Goal: Obtain resource: Obtain resource

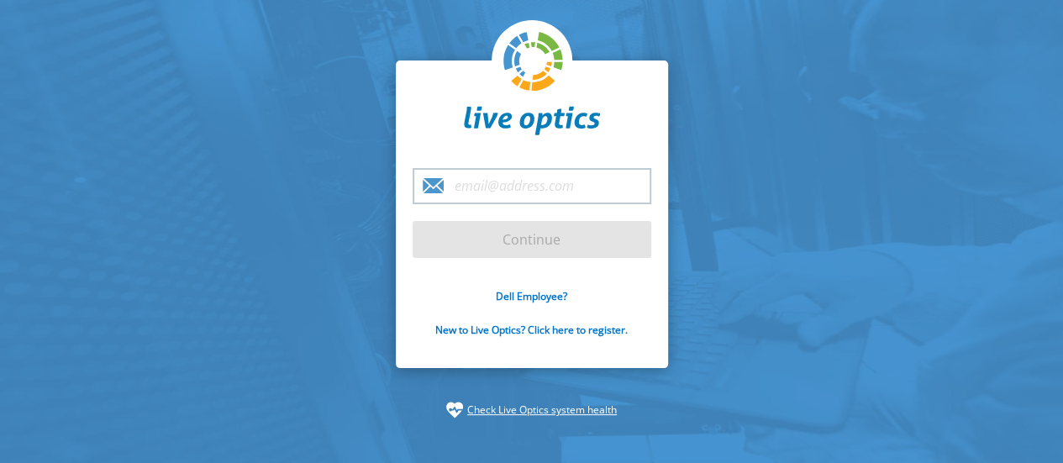
click at [533, 192] on input "email" at bounding box center [532, 186] width 239 height 36
type input "[EMAIL_ADDRESS][DOMAIN_NAME]"
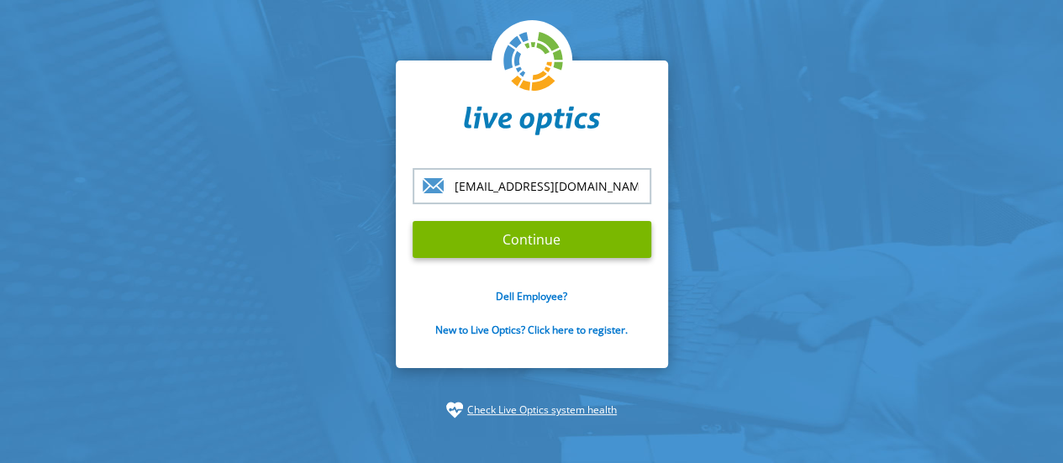
click at [561, 244] on input "Continue" at bounding box center [532, 239] width 239 height 37
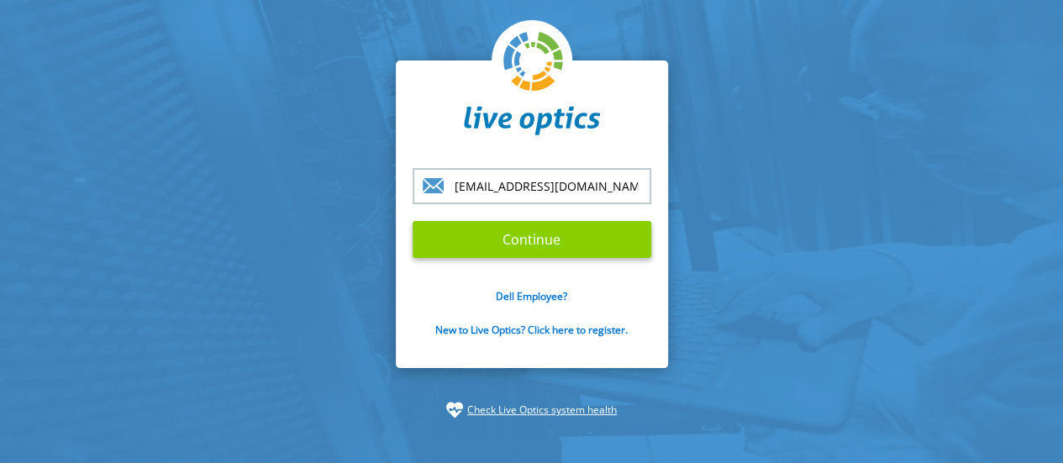
click at [561, 244] on input "Continue" at bounding box center [532, 239] width 239 height 37
click at [545, 244] on input "Continue" at bounding box center [532, 239] width 239 height 37
click at [504, 238] on input "Continue" at bounding box center [532, 239] width 239 height 37
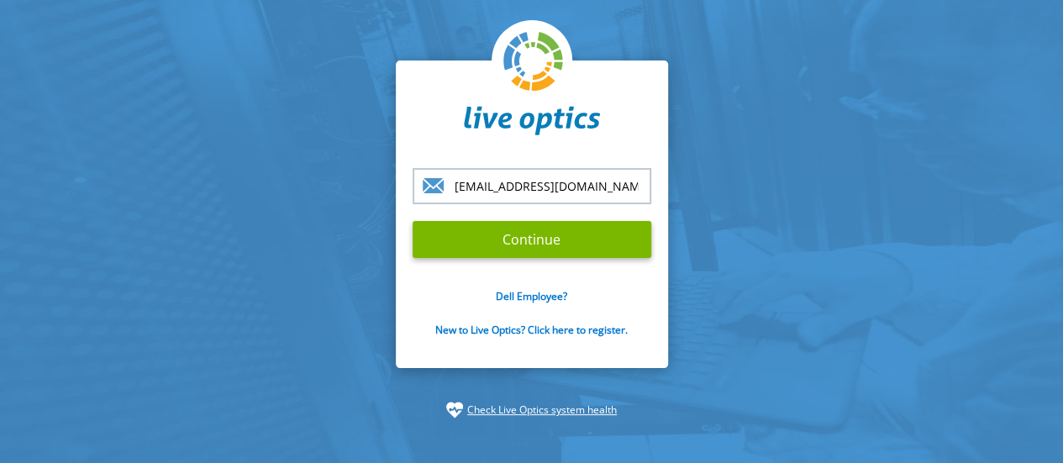
click at [736, 224] on section "kamran.ansari@wateen.com Continue Dell Employee? New to Live Optics? Click here…" at bounding box center [531, 239] width 1063 height 479
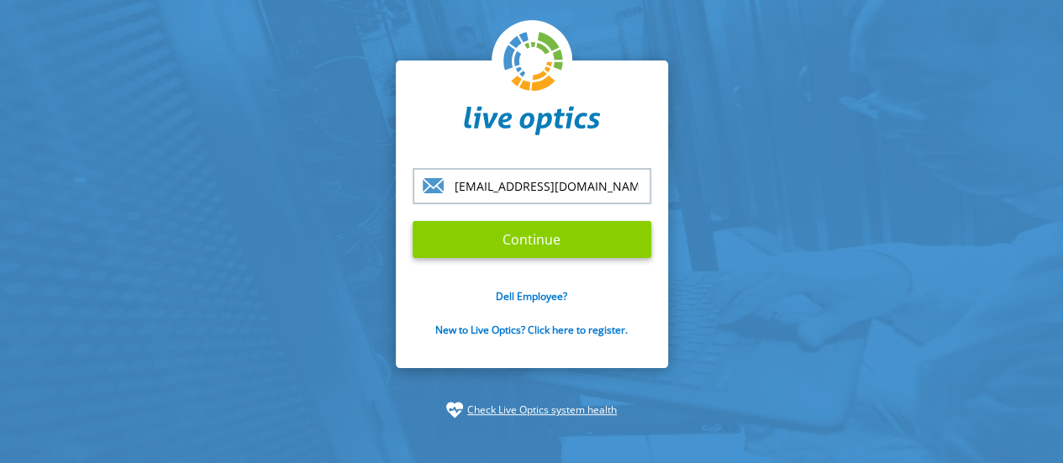
click at [526, 253] on input "Continue" at bounding box center [532, 239] width 239 height 37
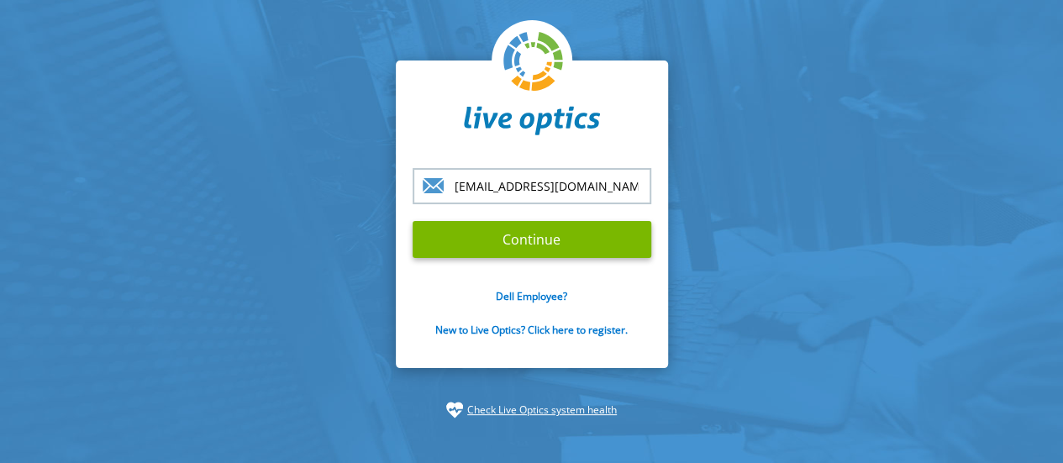
click at [790, 258] on section "kamran.ansari@wateen.com Continue Dell Employee? New to Live Optics? Click here…" at bounding box center [531, 239] width 1063 height 479
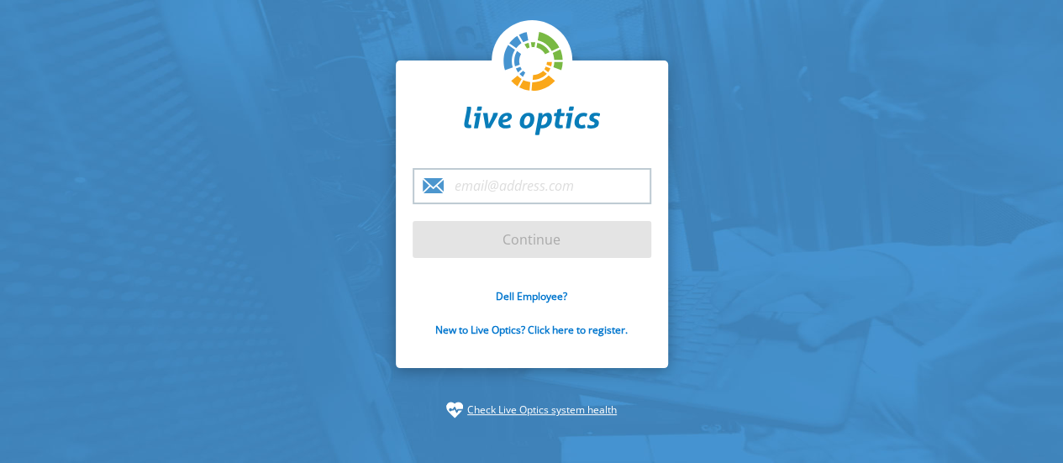
click at [519, 192] on input "email" at bounding box center [532, 186] width 239 height 36
type input "[EMAIL_ADDRESS][DOMAIN_NAME]"
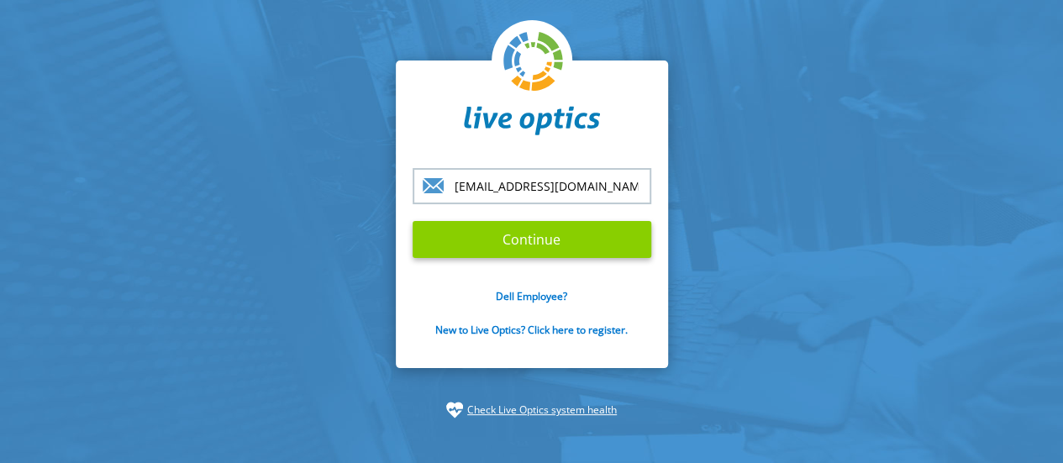
click at [538, 235] on input "Continue" at bounding box center [532, 239] width 239 height 37
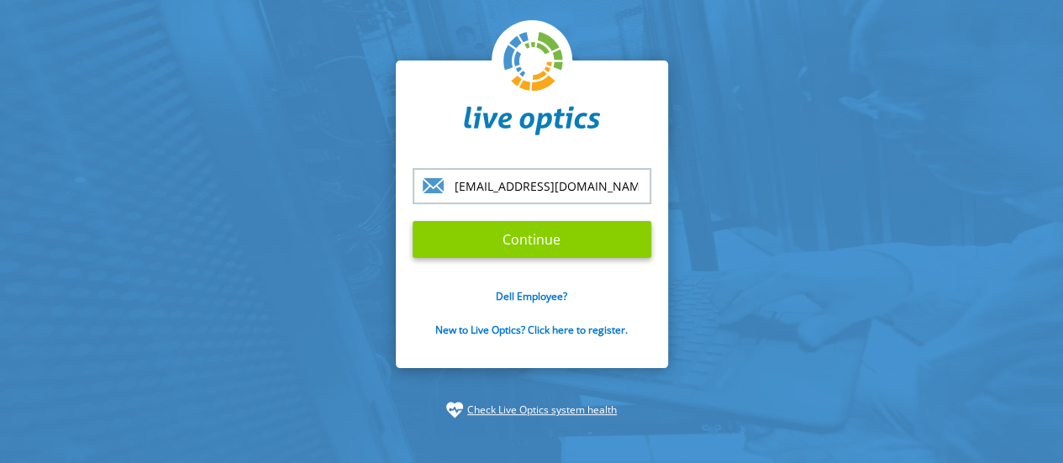
click at [538, 235] on input "Continue" at bounding box center [532, 239] width 239 height 37
click at [582, 230] on input "Continue" at bounding box center [532, 239] width 239 height 37
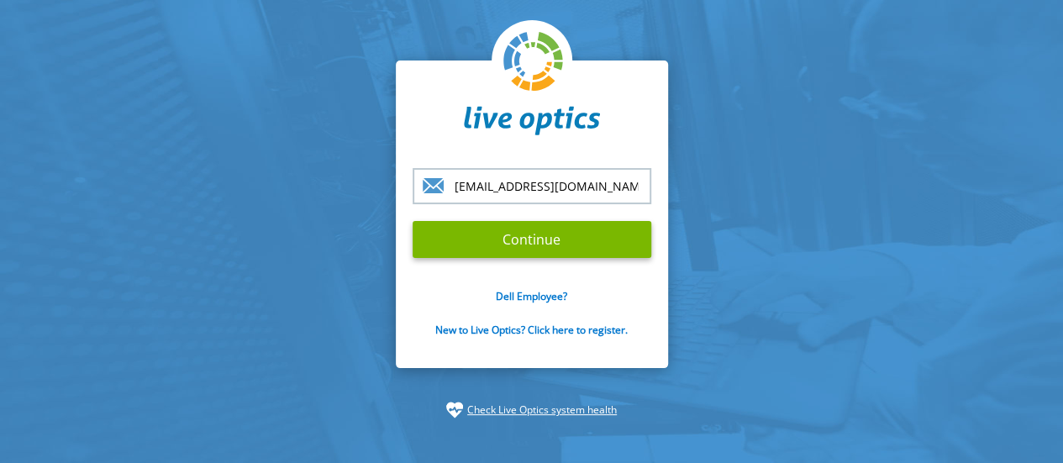
click at [507, 200] on input "[EMAIL_ADDRESS][DOMAIN_NAME]" at bounding box center [532, 186] width 239 height 36
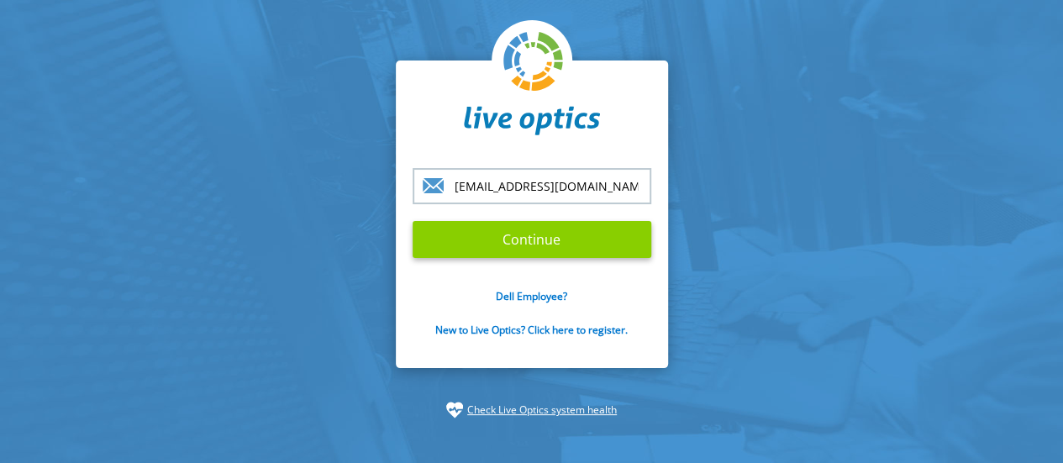
click at [524, 231] on input "Continue" at bounding box center [532, 239] width 239 height 37
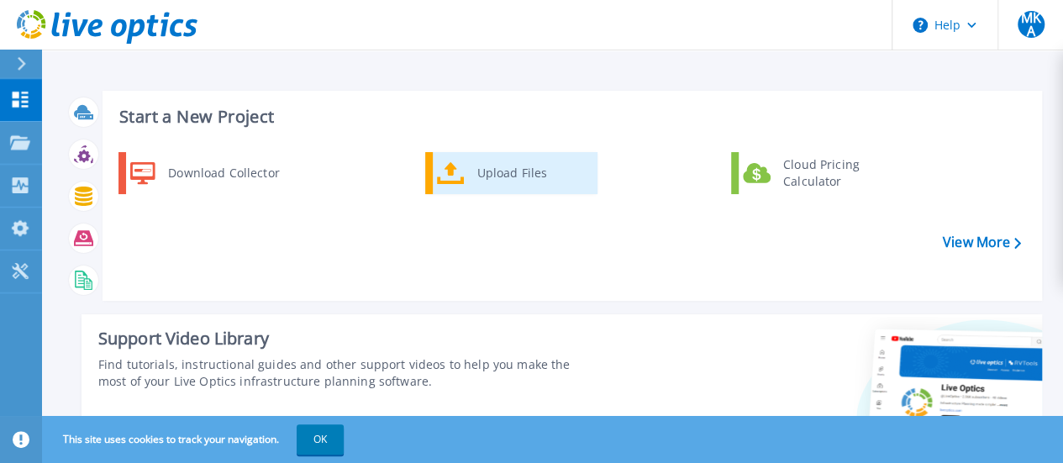
click at [508, 177] on div "Upload Files" at bounding box center [531, 173] width 124 height 34
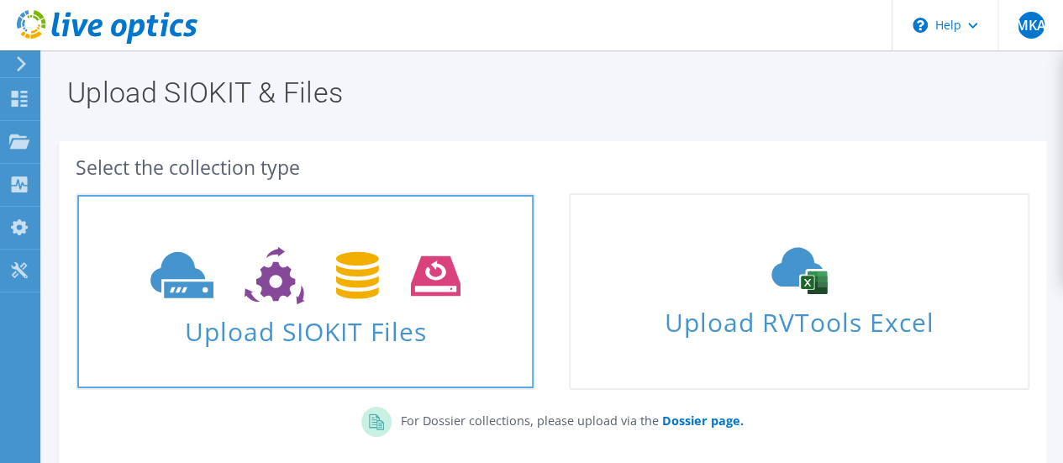
click at [326, 325] on span "Upload SIOKIT Files" at bounding box center [305, 326] width 456 height 36
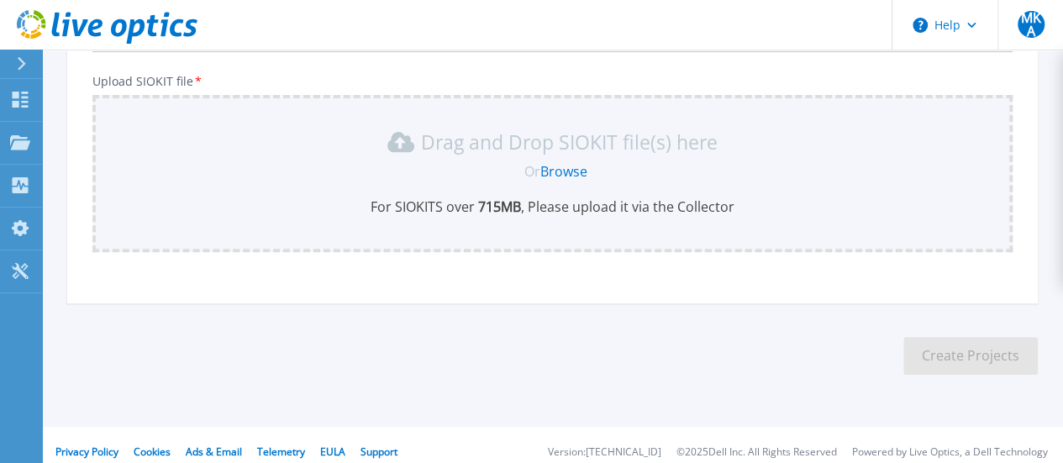
scroll to position [206, 0]
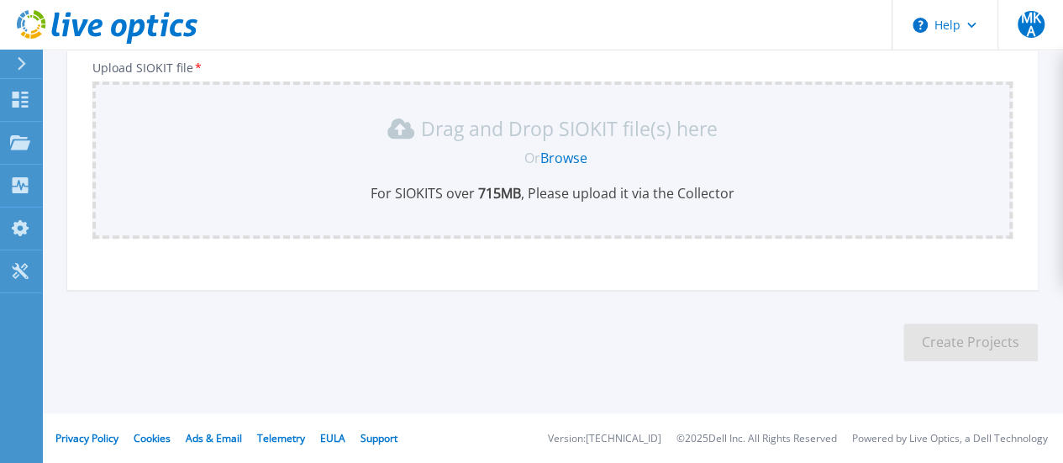
click at [576, 161] on link "Browse" at bounding box center [563, 158] width 47 height 18
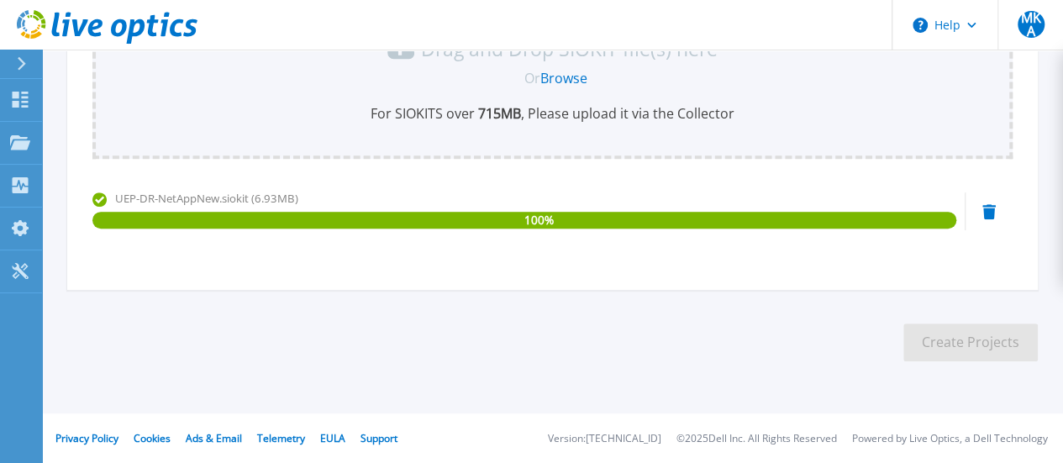
scroll to position [0, 0]
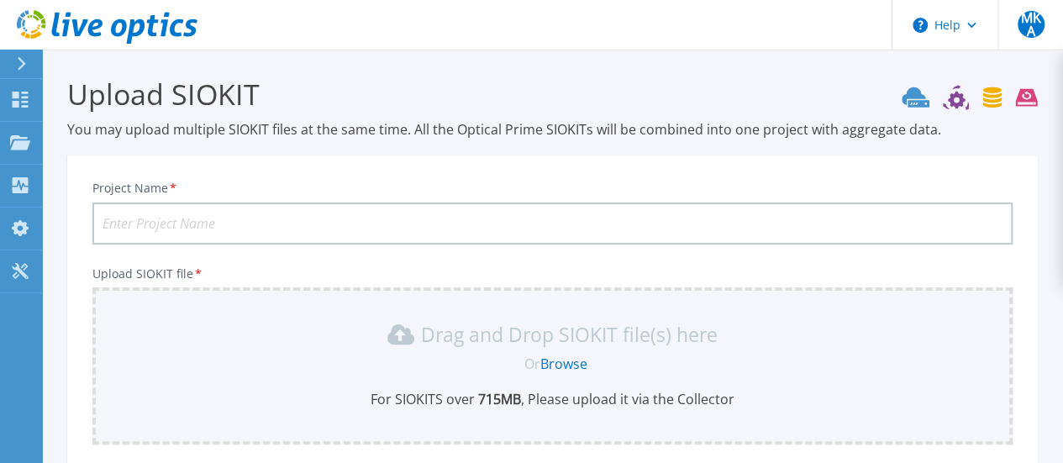
click at [352, 223] on input "Project Name *" at bounding box center [552, 224] width 920 height 42
click at [572, 369] on link "Browse" at bounding box center [563, 364] width 47 height 18
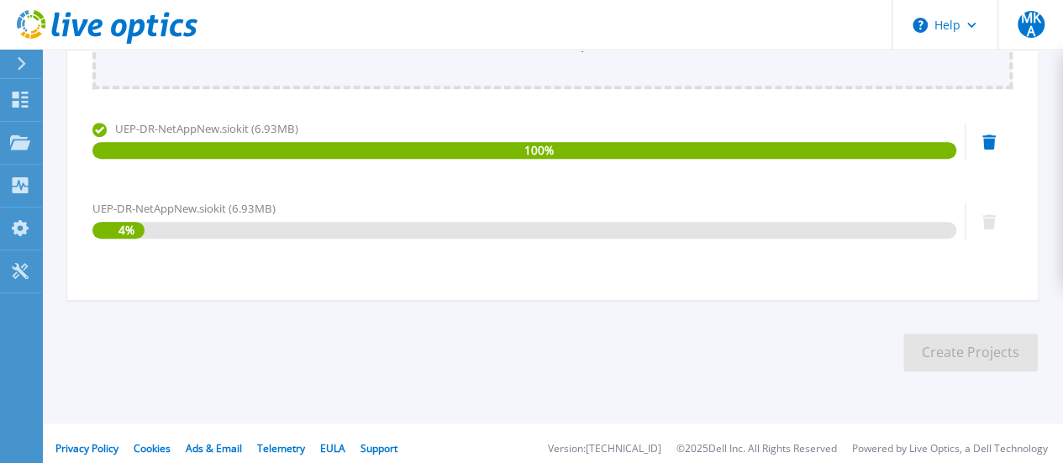
scroll to position [366, 0]
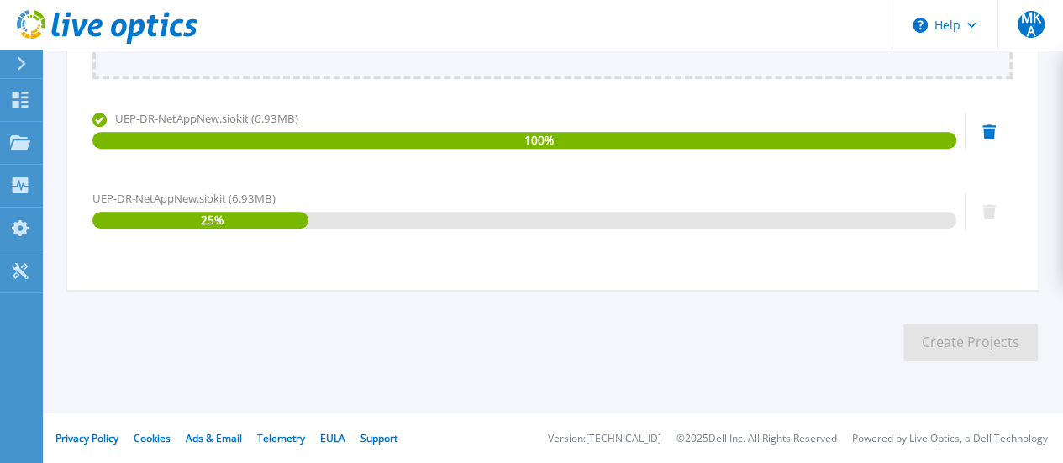
click at [993, 125] on icon at bounding box center [989, 131] width 13 height 15
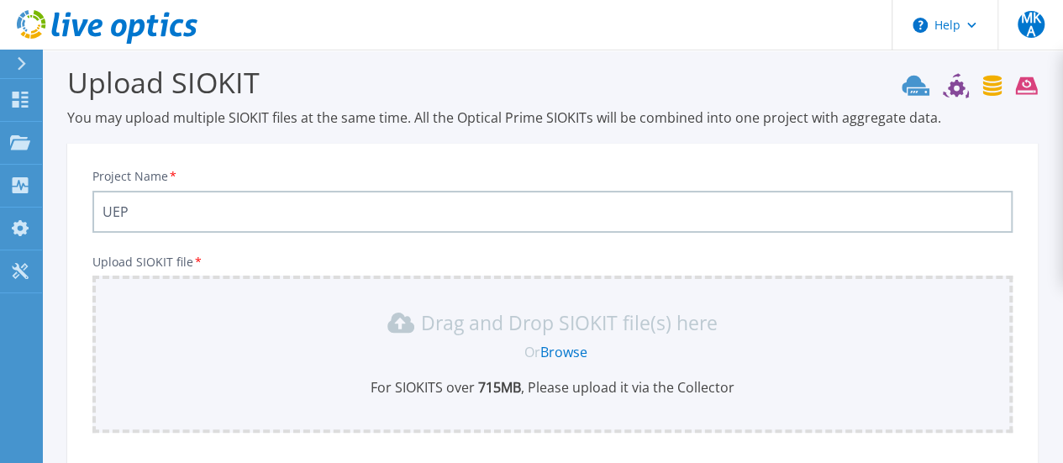
scroll to position [0, 0]
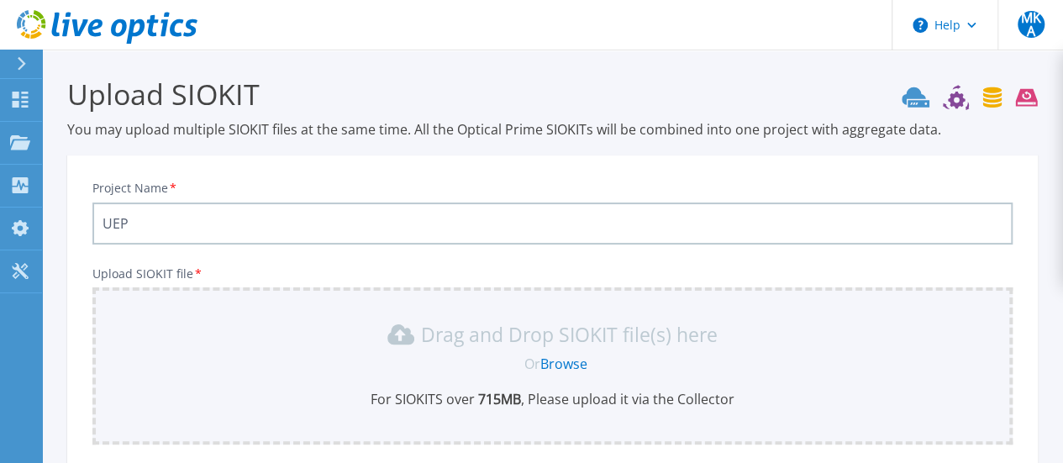
click at [271, 230] on input "UEP" at bounding box center [552, 224] width 920 height 42
type input "UEP-DR-NetApp"
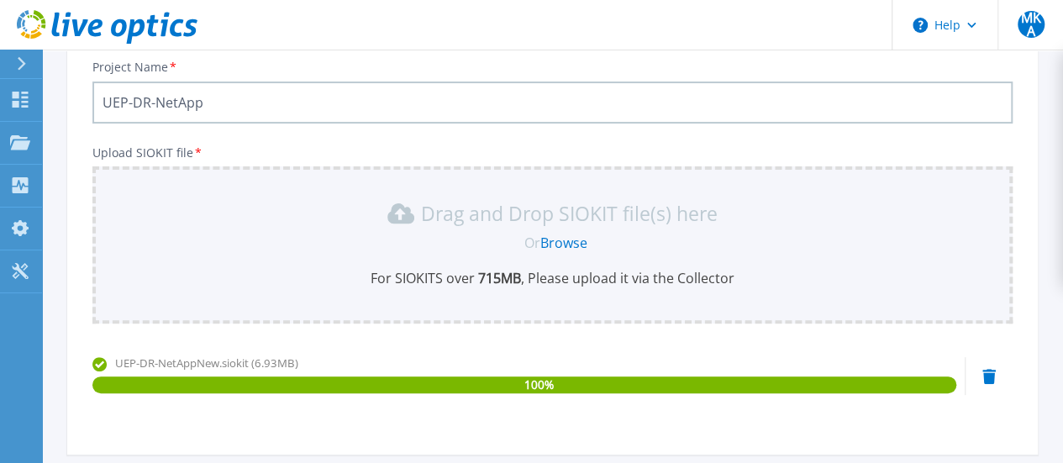
scroll to position [118, 0]
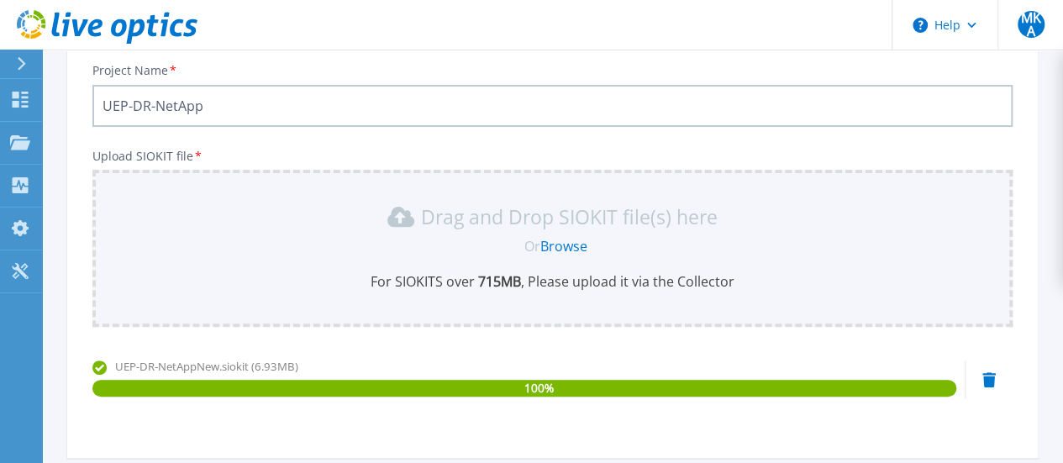
click at [567, 251] on link "Browse" at bounding box center [563, 246] width 47 height 18
click at [980, 377] on div "UEP-DR-NetAppNew.siokit (6.93MB) 100 %" at bounding box center [552, 393] width 920 height 71
click at [988, 381] on icon at bounding box center [989, 379] width 13 height 15
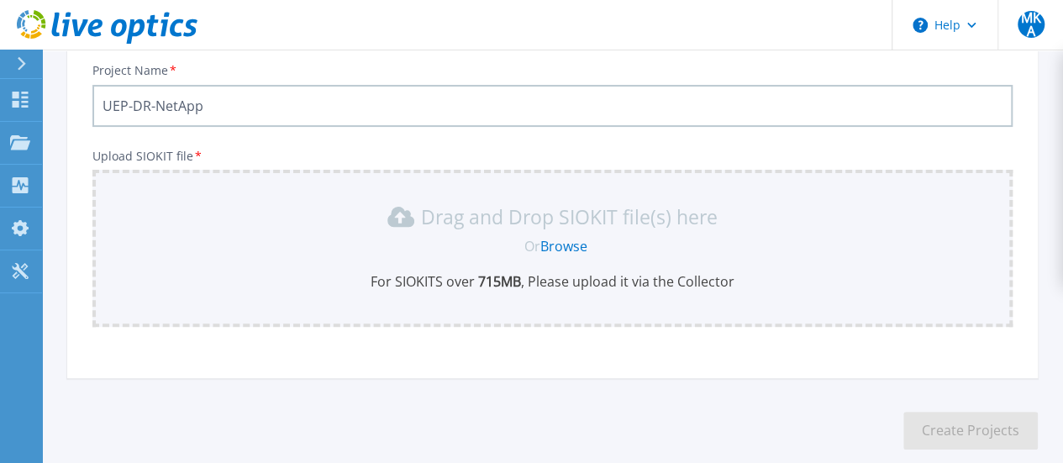
click at [575, 250] on link "Browse" at bounding box center [563, 246] width 47 height 18
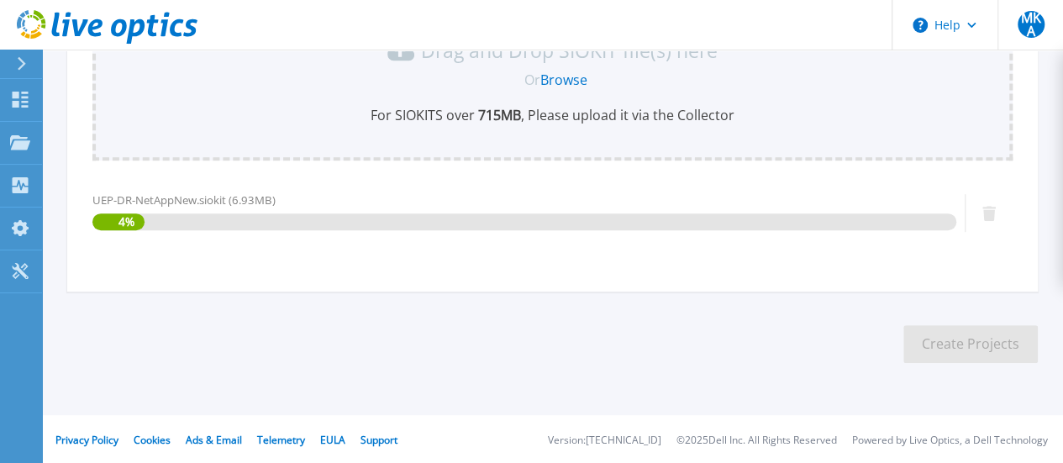
scroll to position [286, 0]
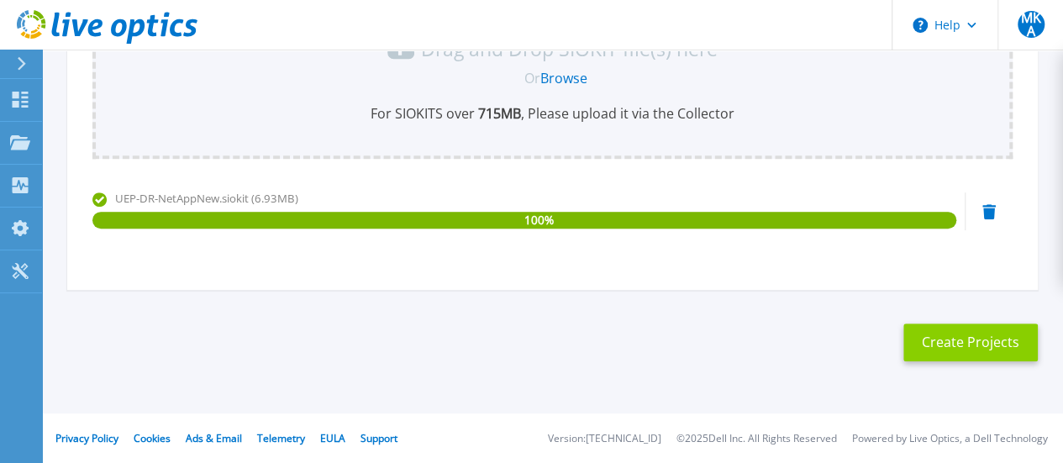
click at [961, 349] on button "Create Projects" at bounding box center [971, 343] width 134 height 38
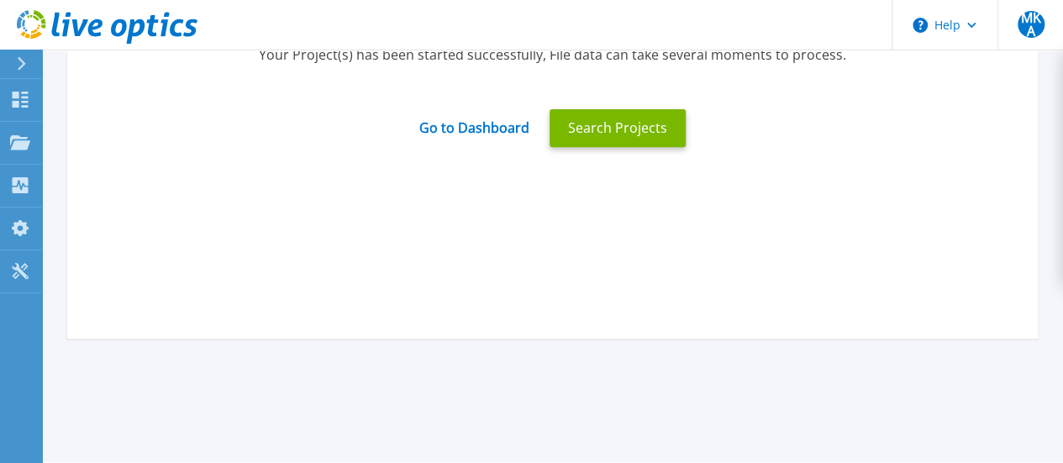
click at [557, 202] on div "Processing Started Successfully Your Project(s) has been started successfully, …" at bounding box center [552, 86] width 971 height 504
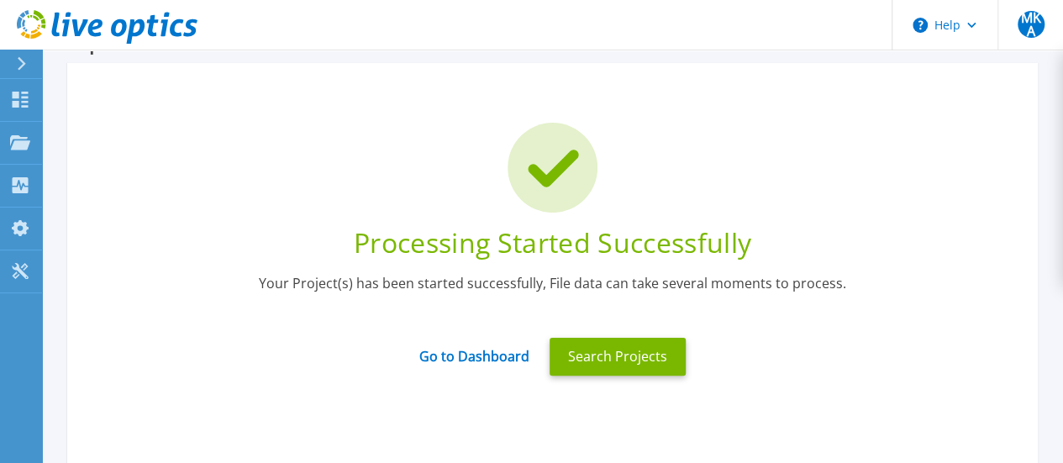
scroll to position [84, 0]
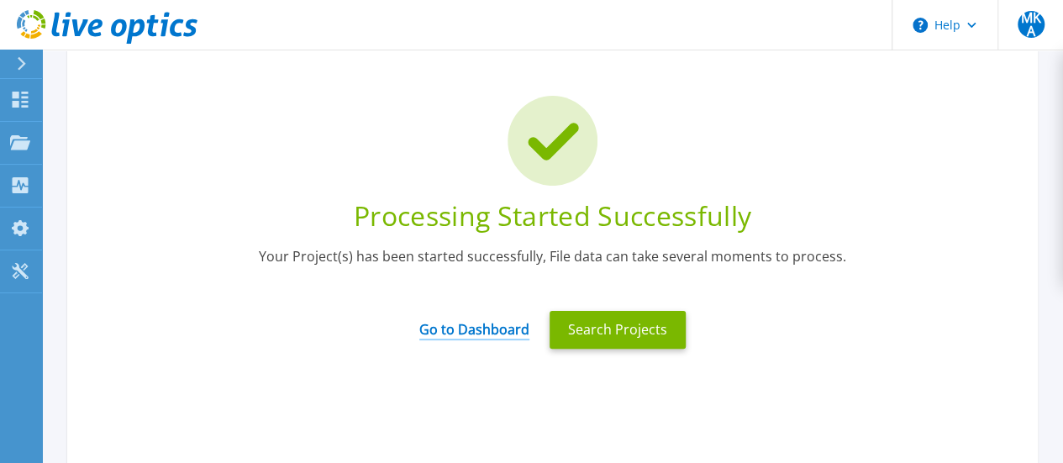
click at [473, 332] on link "Go to Dashboard" at bounding box center [474, 324] width 110 height 33
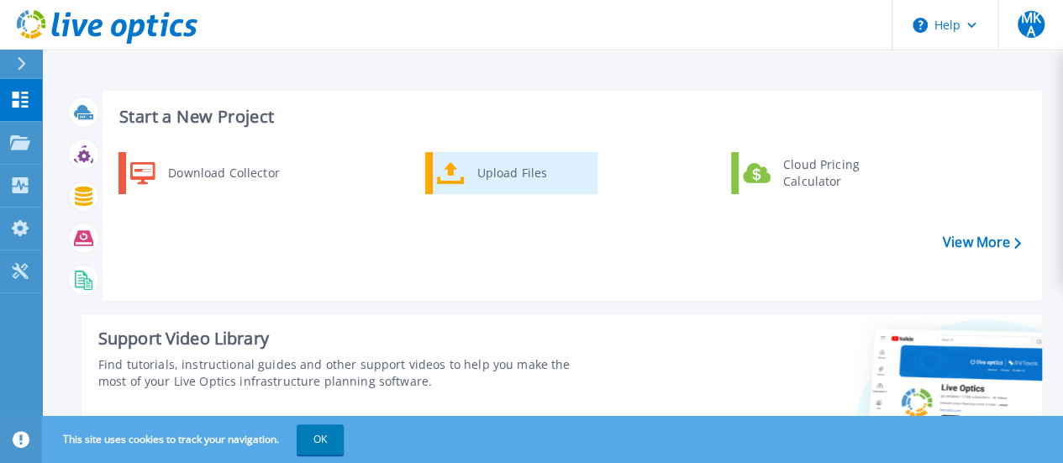
click at [456, 177] on icon at bounding box center [451, 173] width 28 height 24
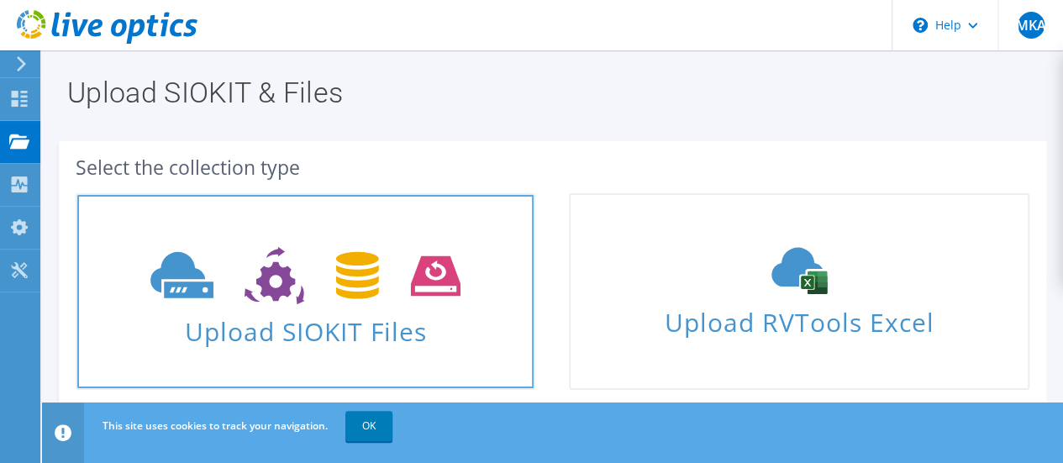
click at [292, 293] on icon at bounding box center [305, 276] width 310 height 58
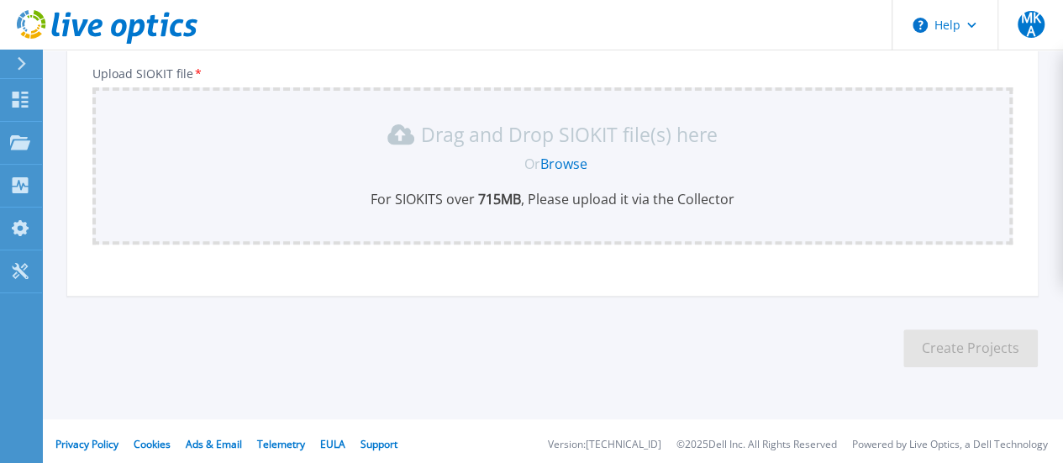
scroll to position [206, 0]
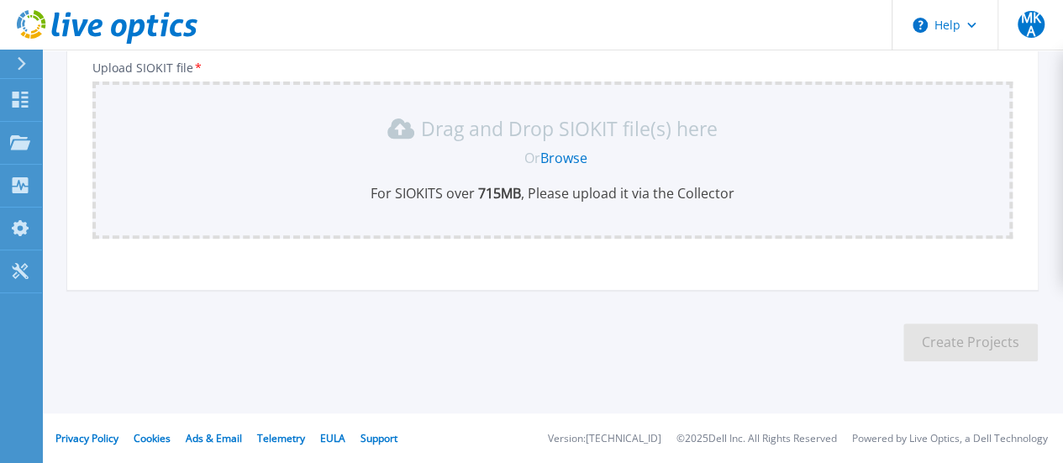
click at [556, 159] on link "Browse" at bounding box center [563, 158] width 47 height 18
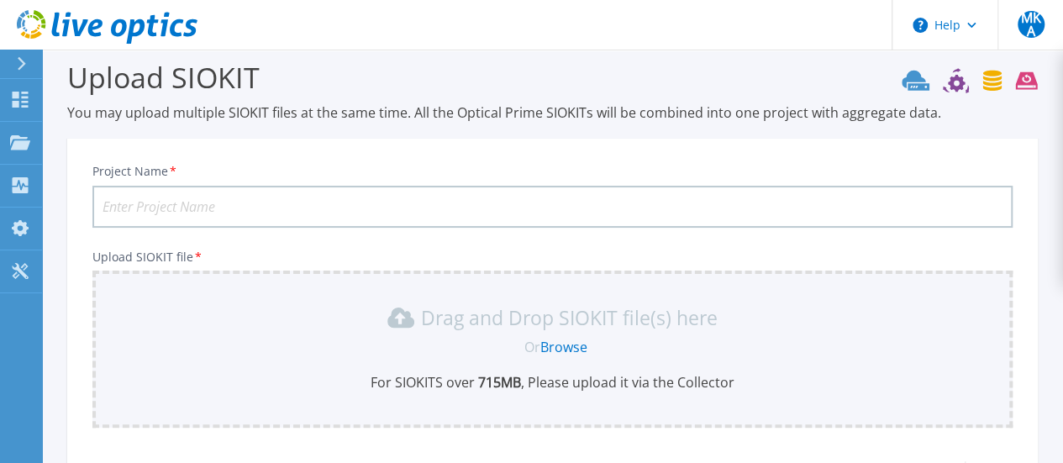
scroll to position [0, 0]
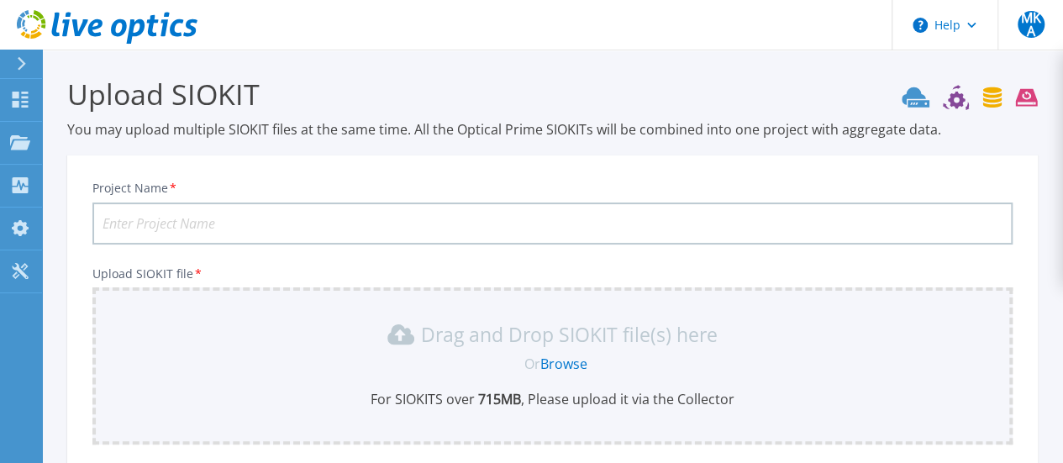
click at [317, 225] on input "Project Name *" at bounding box center [552, 224] width 920 height 42
click at [142, 223] on input "UEP-DR-NetApp" at bounding box center [552, 224] width 920 height 42
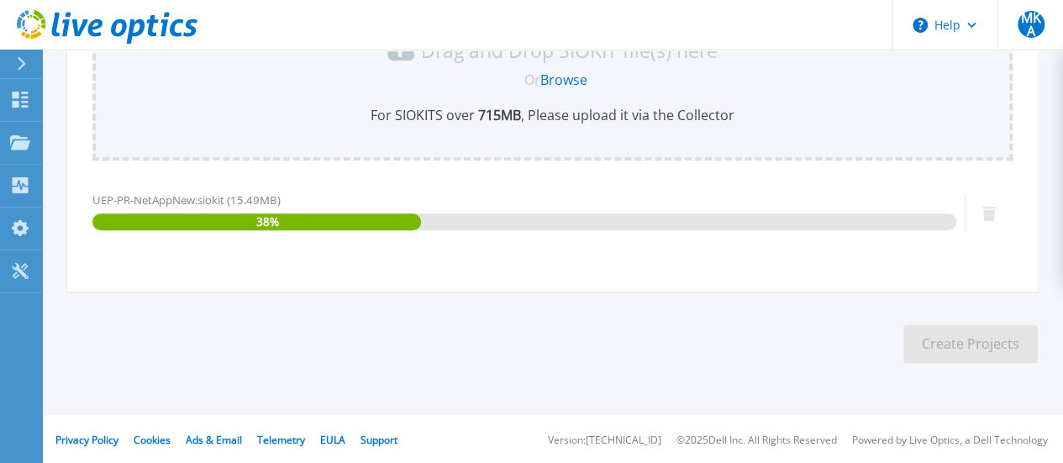
scroll to position [286, 0]
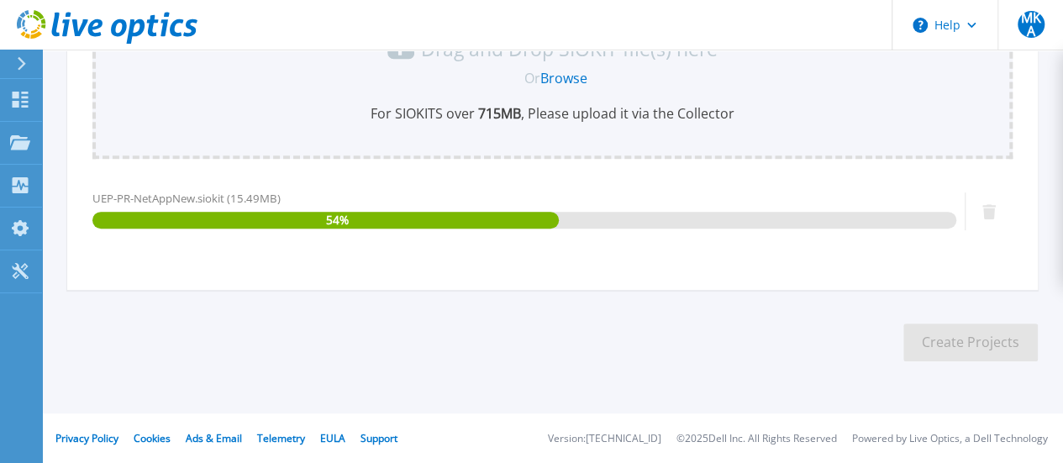
type input "UEP-PR-NetApp"
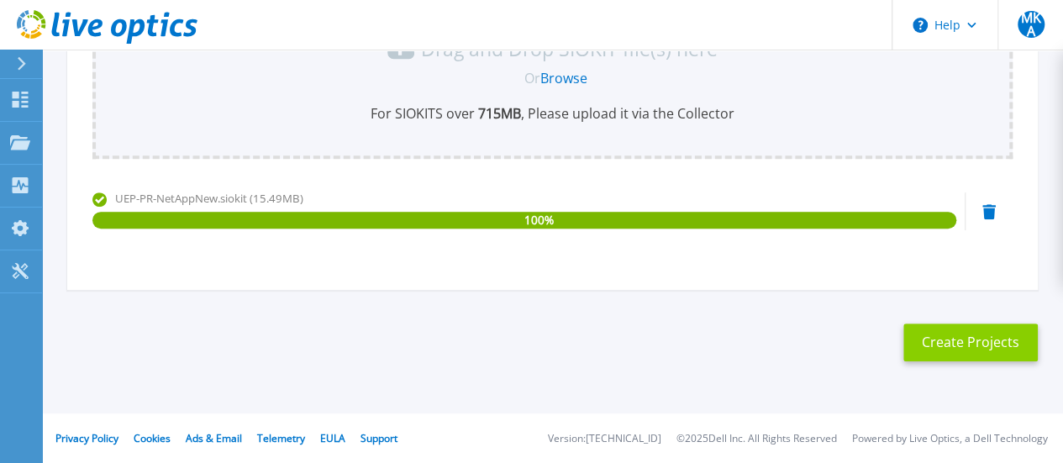
click at [961, 342] on button "Create Projects" at bounding box center [971, 343] width 134 height 38
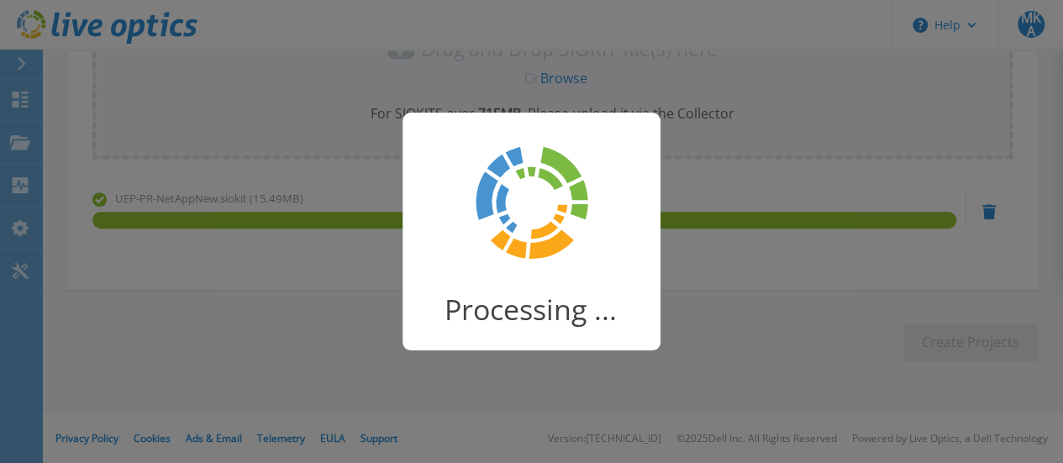
scroll to position [118, 0]
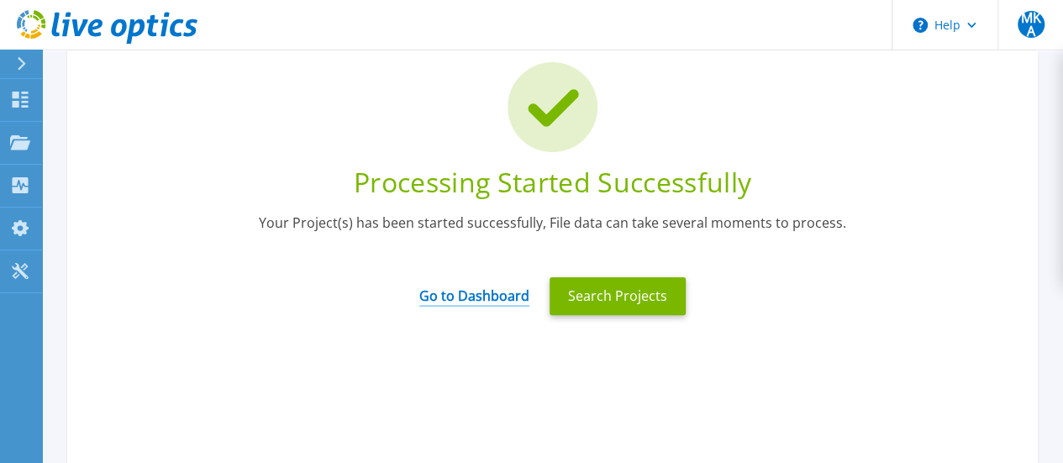
click at [466, 300] on link "Go to Dashboard" at bounding box center [474, 290] width 110 height 33
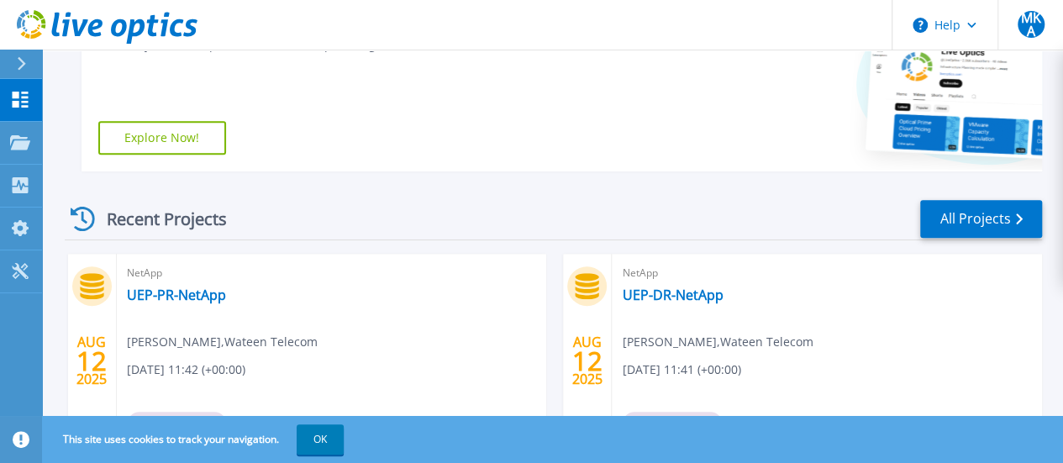
scroll to position [504, 0]
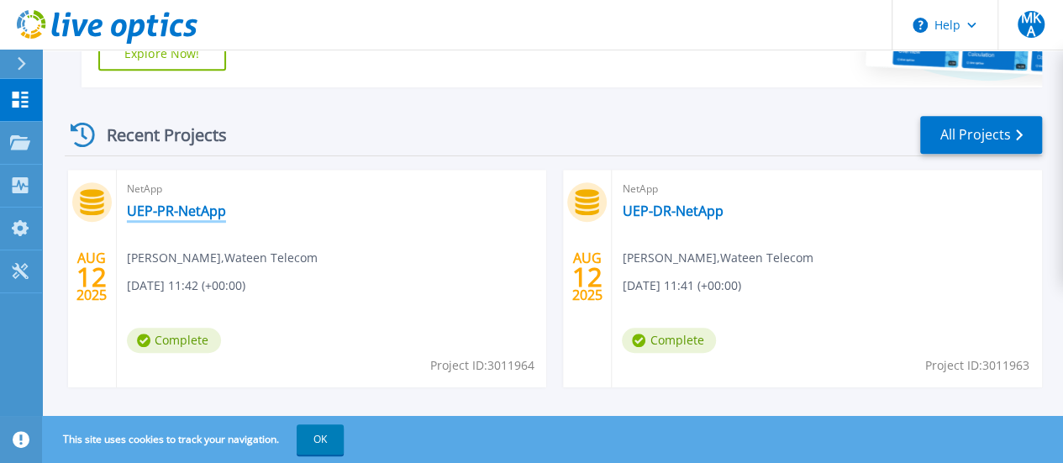
click at [198, 213] on link "UEP-PR-NetApp" at bounding box center [176, 211] width 99 height 17
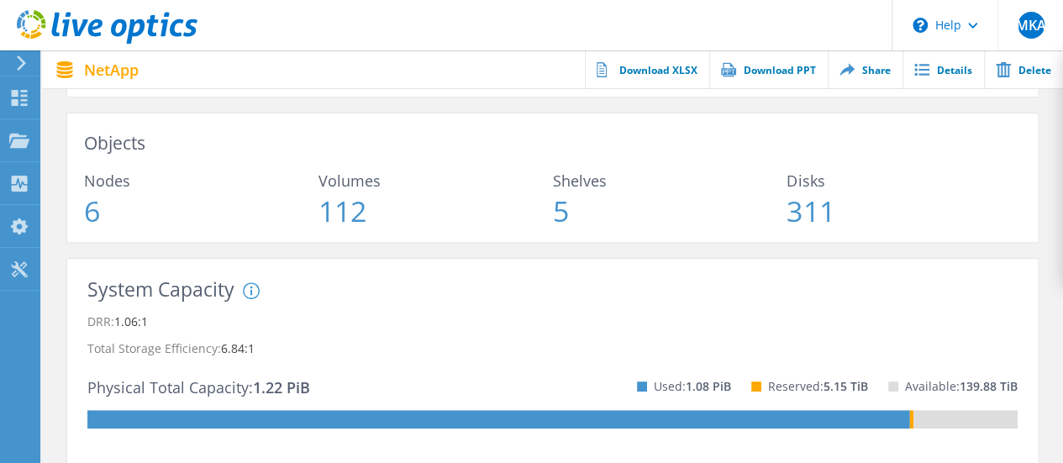
scroll to position [193, 0]
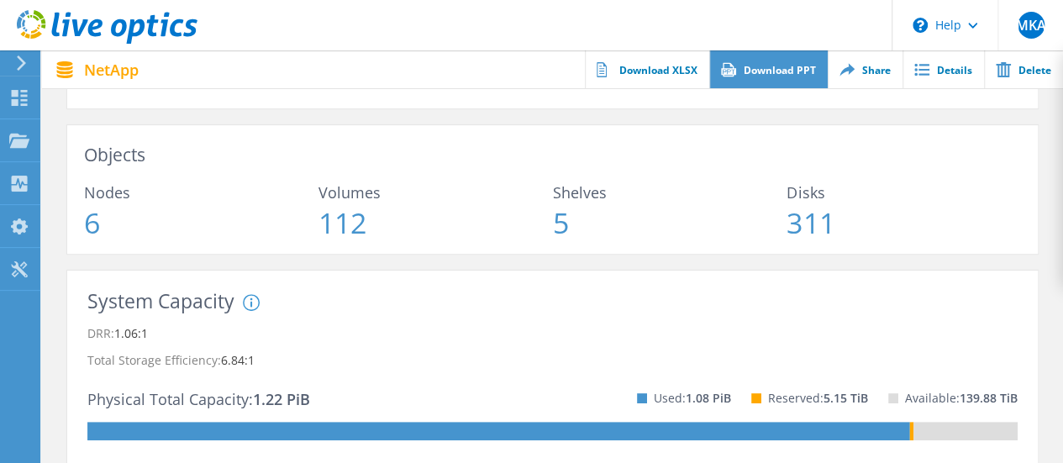
click at [777, 70] on link "Download PPT" at bounding box center [768, 69] width 119 height 38
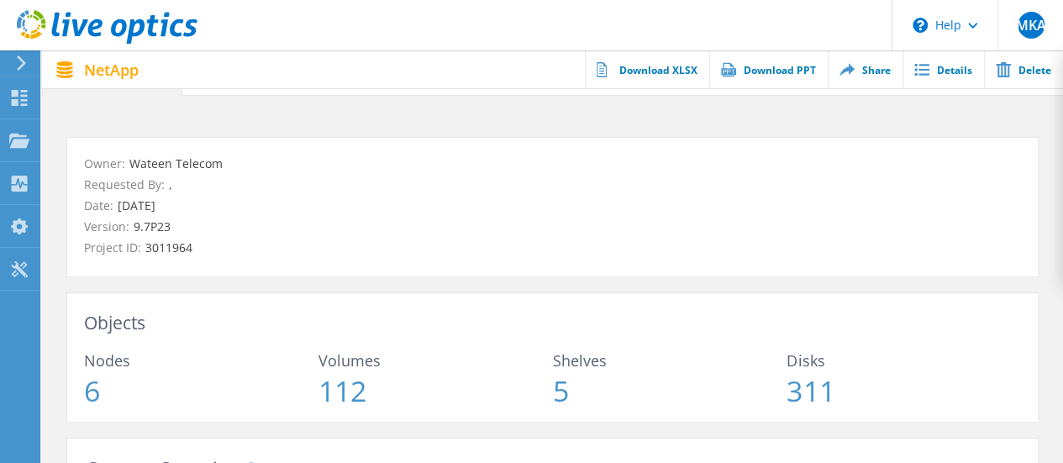
scroll to position [0, 0]
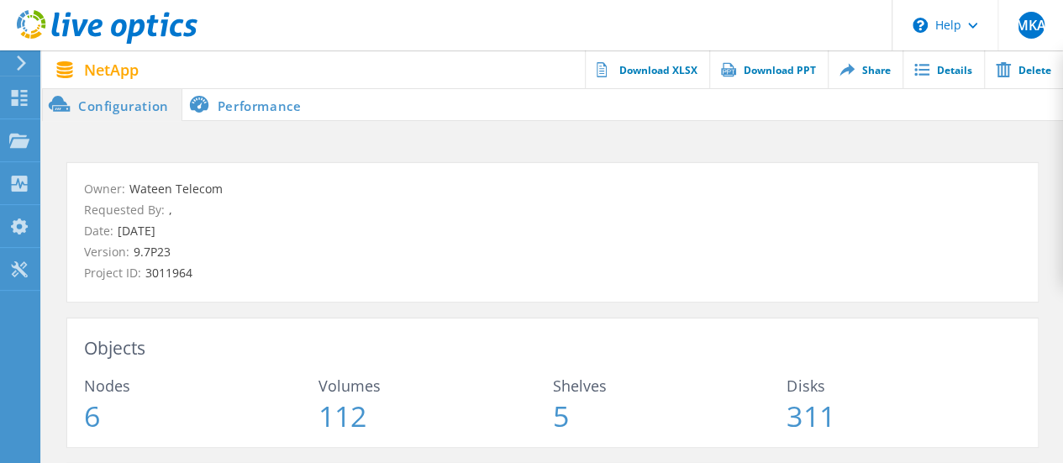
click at [260, 97] on li "Performance" at bounding box center [248, 104] width 132 height 34
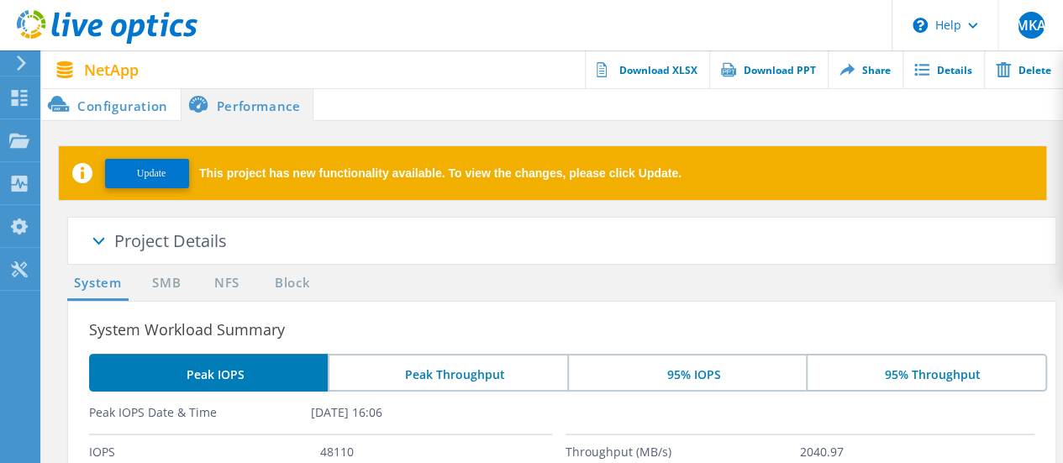
click at [145, 109] on li "Configuration" at bounding box center [111, 104] width 139 height 34
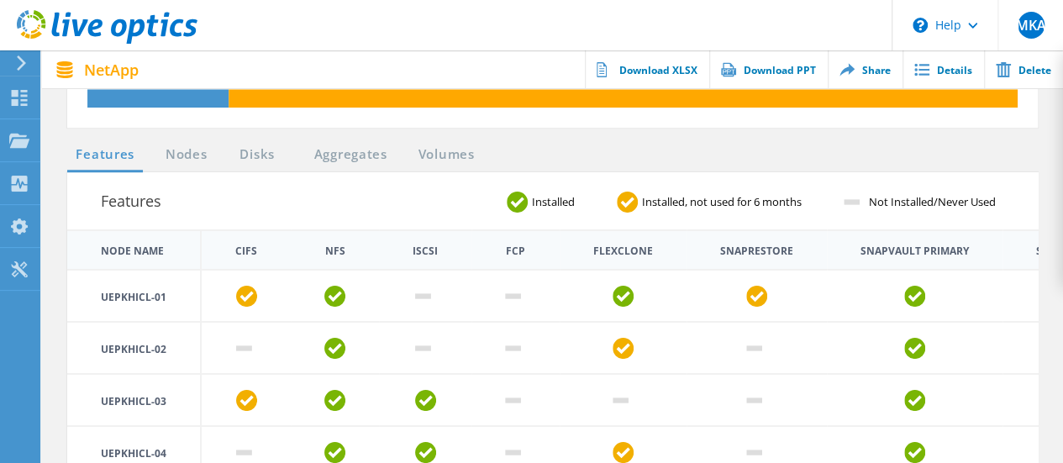
scroll to position [361, 0]
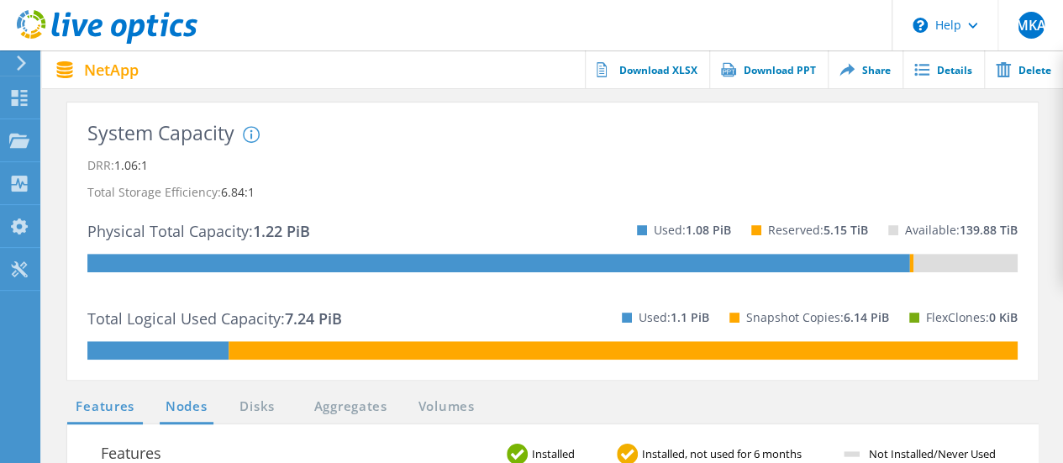
click at [205, 409] on link "Nodes" at bounding box center [187, 407] width 54 height 21
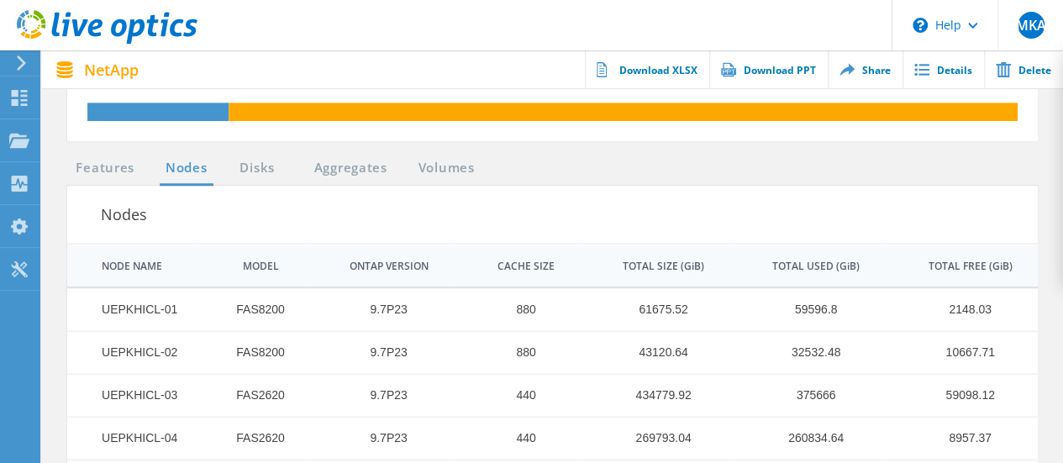
scroll to position [597, 0]
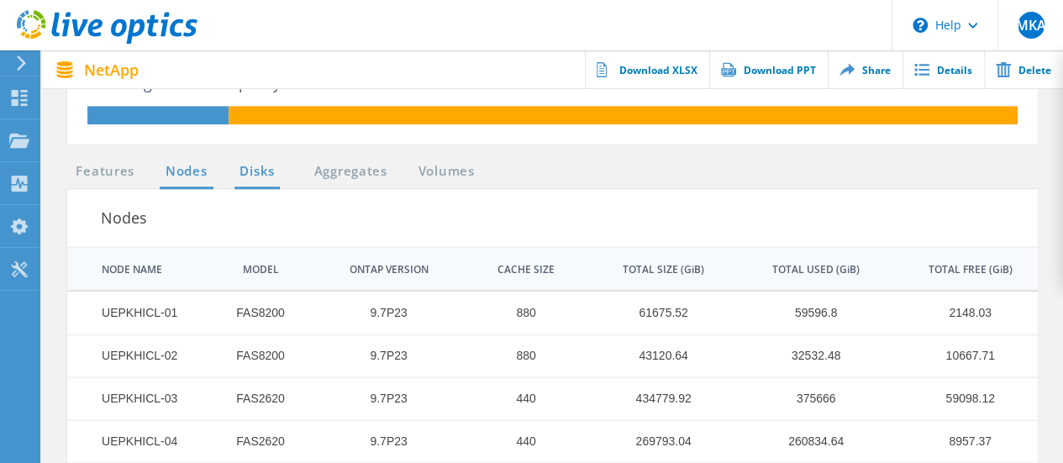
click at [264, 168] on link "Disks" at bounding box center [257, 171] width 45 height 21
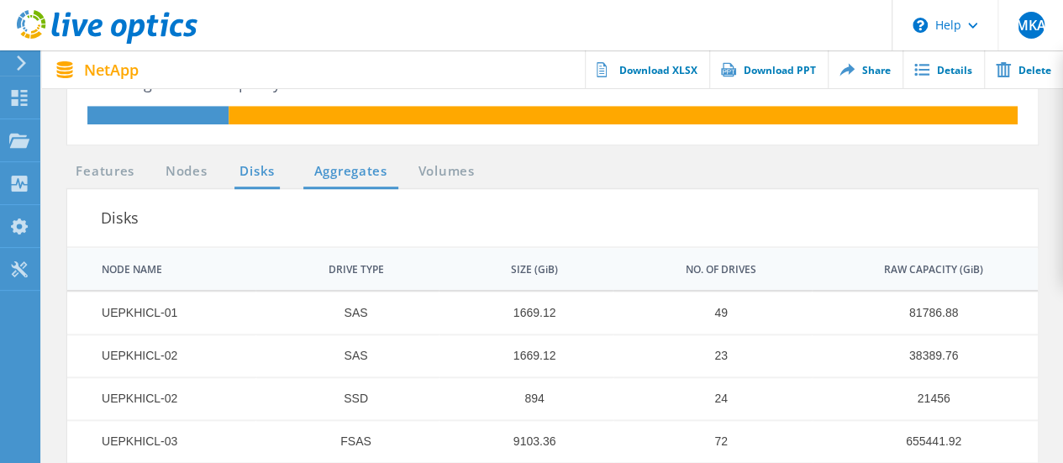
click at [354, 170] on link "Aggregates" at bounding box center [350, 171] width 95 height 21
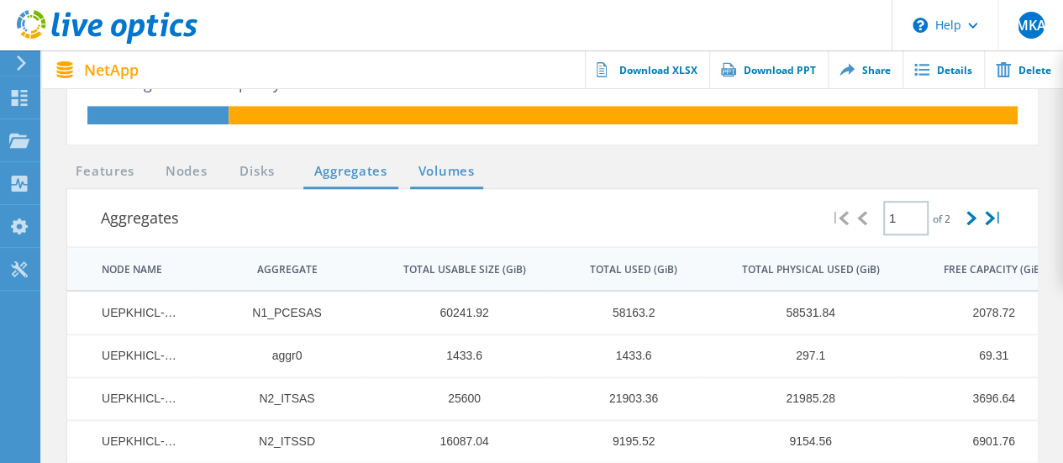
click at [445, 169] on link "Volumes" at bounding box center [446, 171] width 73 height 21
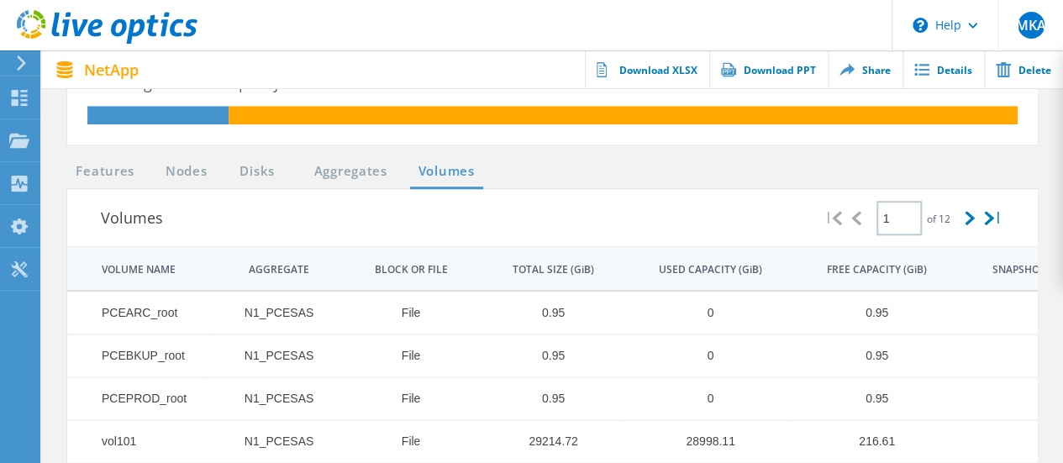
click at [1022, 270] on div "SNAPSHOT TOTAL SIZE (GiB)" at bounding box center [1061, 269] width 137 height 13
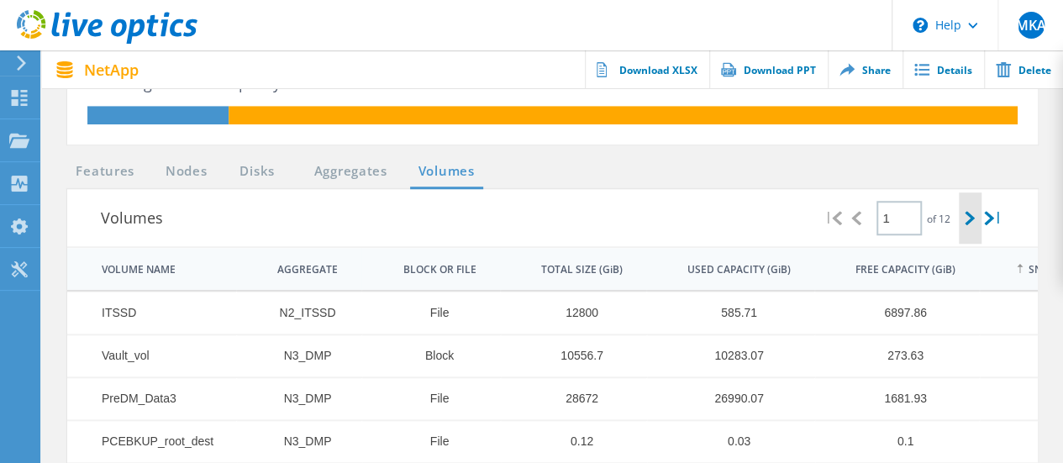
click at [970, 211] on icon at bounding box center [970, 218] width 10 height 14
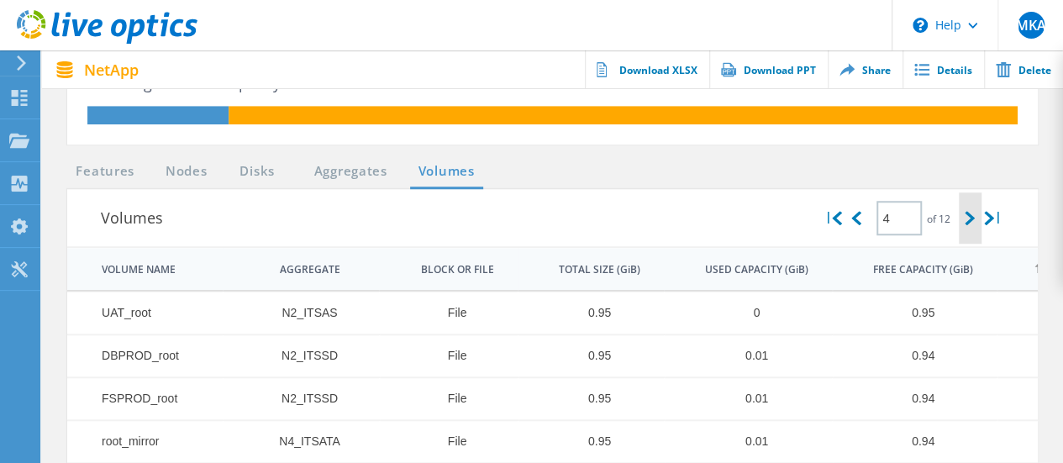
click at [970, 211] on icon at bounding box center [970, 218] width 10 height 14
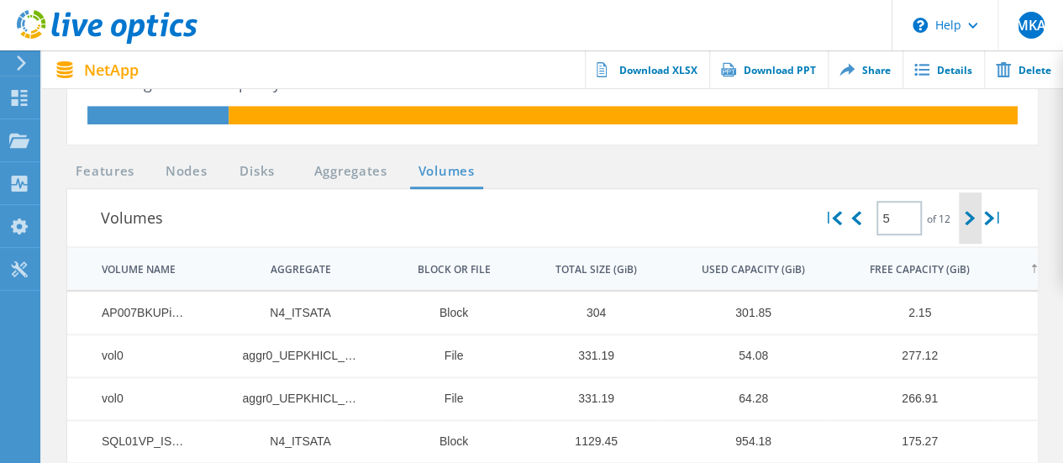
click at [970, 211] on icon at bounding box center [970, 218] width 10 height 14
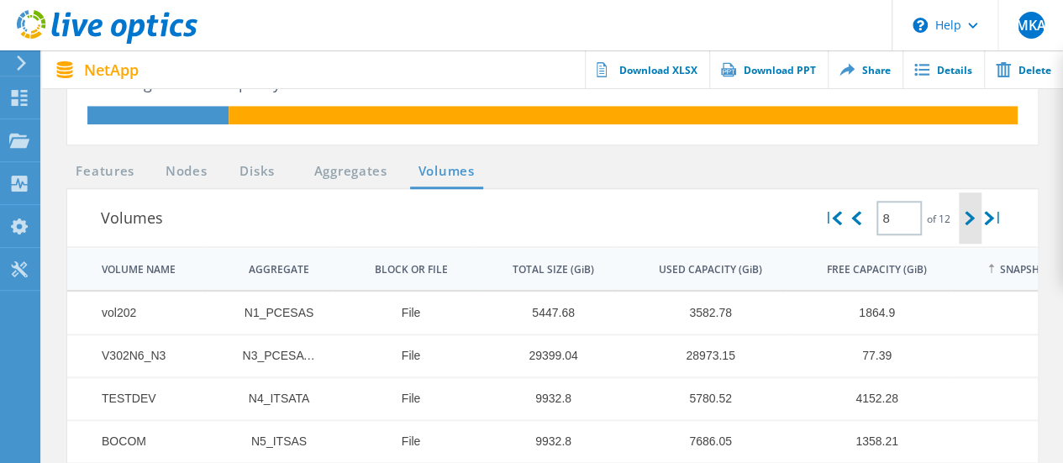
click at [970, 211] on icon at bounding box center [970, 218] width 10 height 14
type input "10"
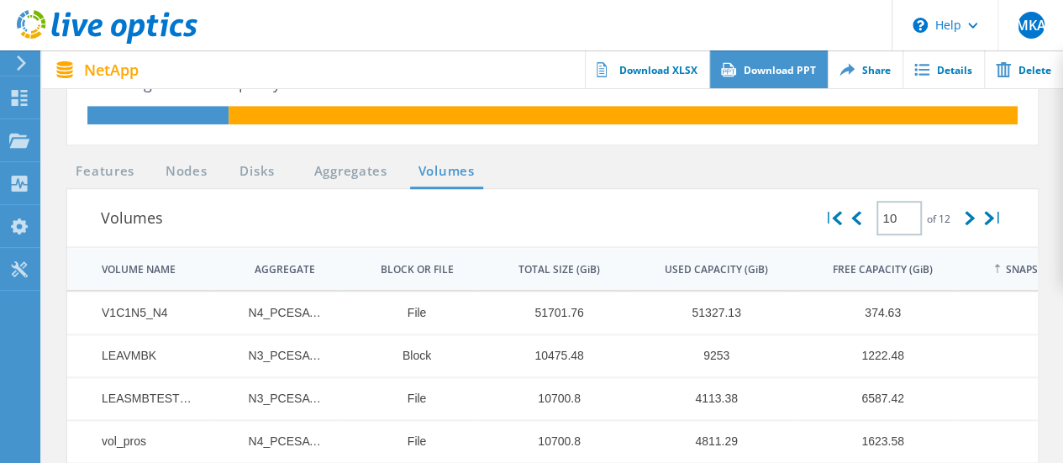
click at [767, 72] on link "Download PPT" at bounding box center [768, 69] width 119 height 38
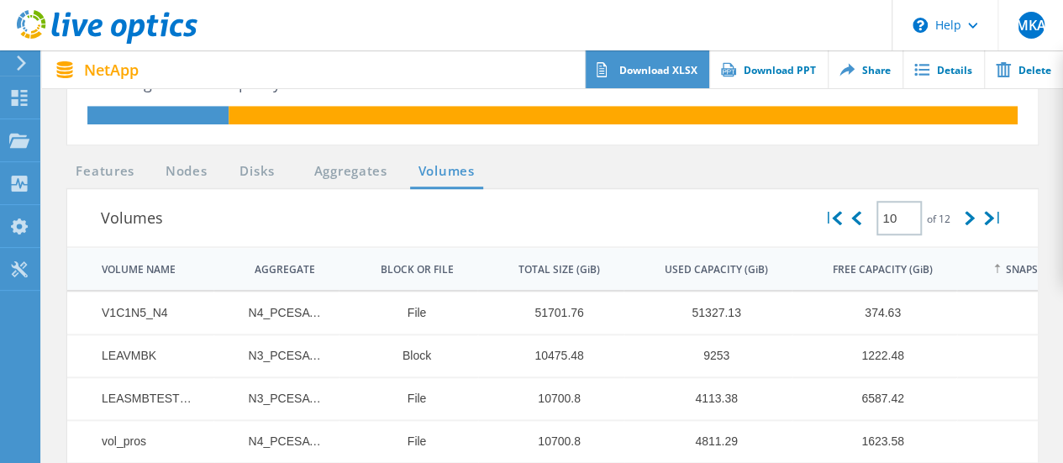
click at [681, 71] on link "Download XLSX" at bounding box center [647, 69] width 124 height 38
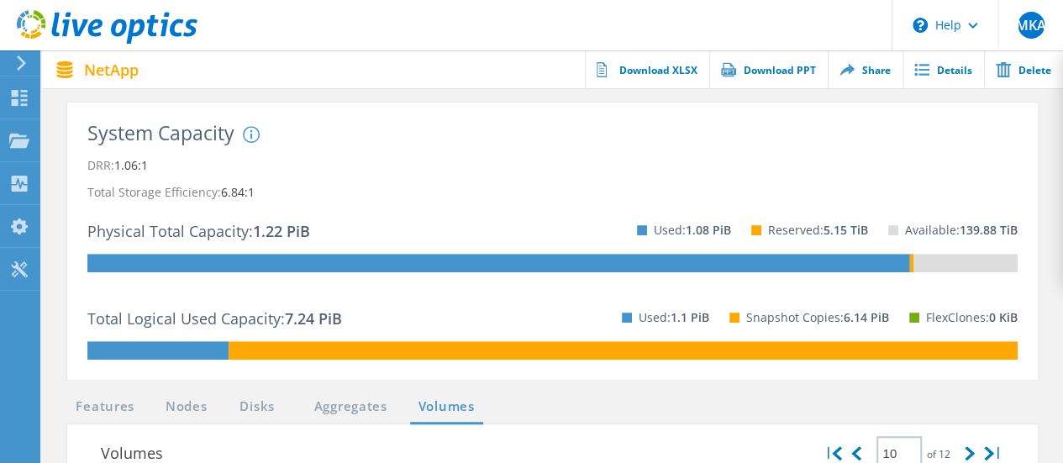
scroll to position [0, 0]
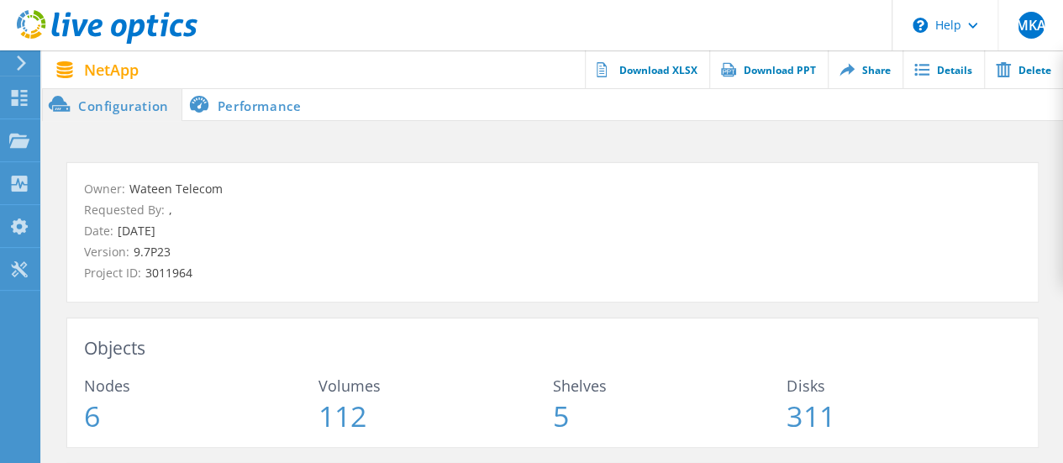
click at [91, 21] on icon at bounding box center [107, 27] width 181 height 34
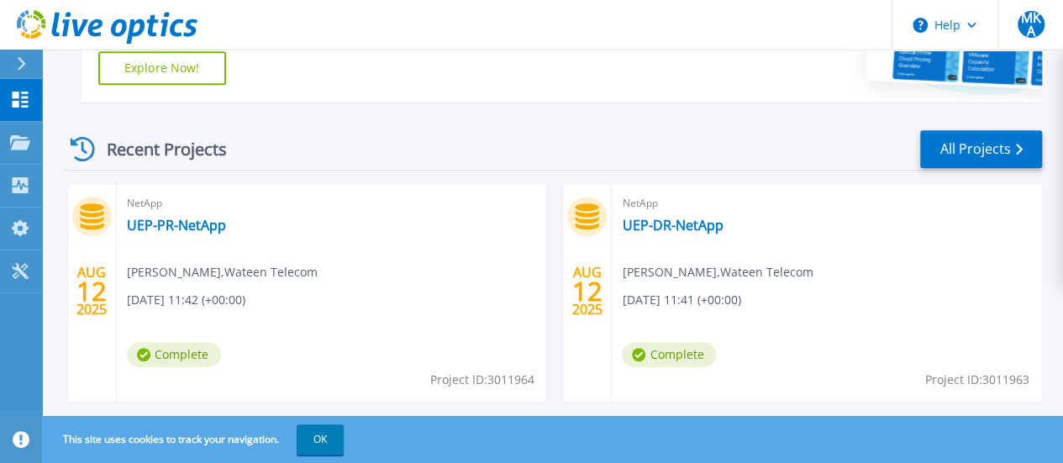
scroll to position [407, 0]
click at [622, 224] on link "UEP-DR-NetApp" at bounding box center [672, 224] width 101 height 17
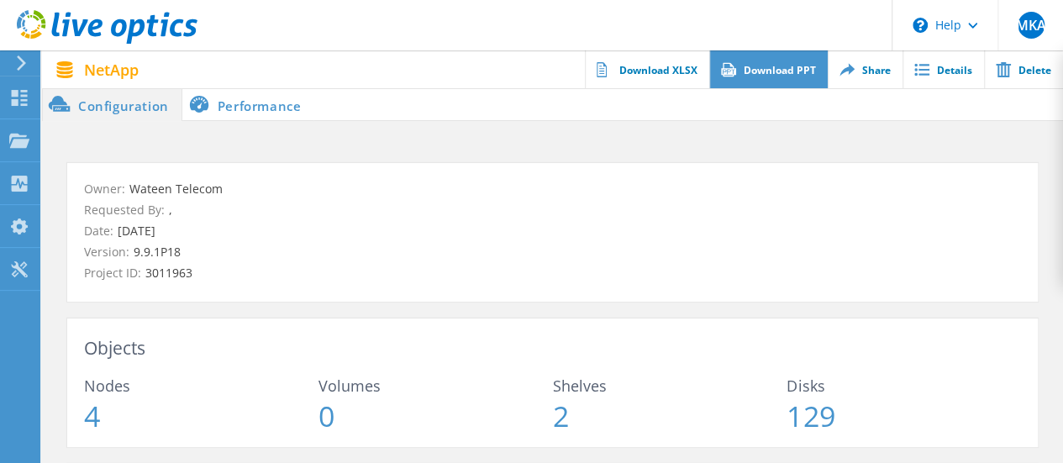
click at [772, 62] on link "Download PPT" at bounding box center [768, 69] width 119 height 38
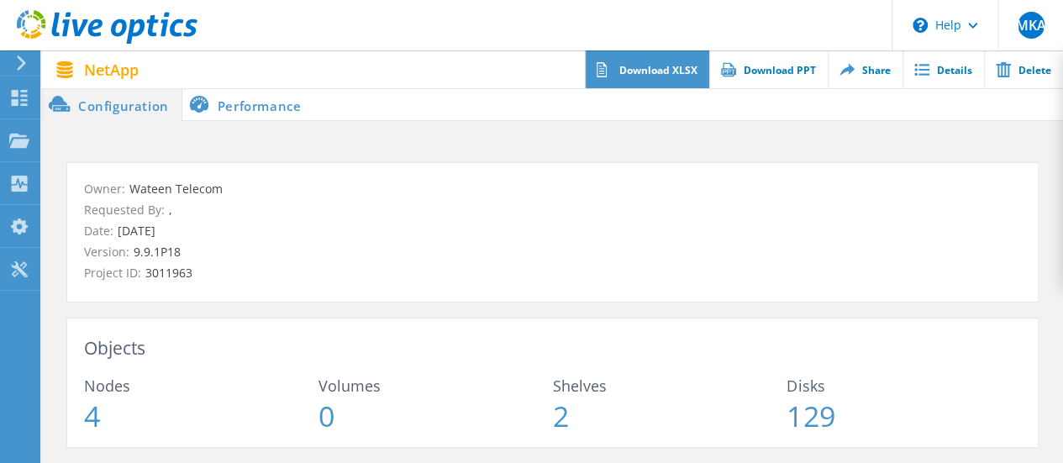
click at [649, 69] on link "Download XLSX" at bounding box center [647, 69] width 124 height 38
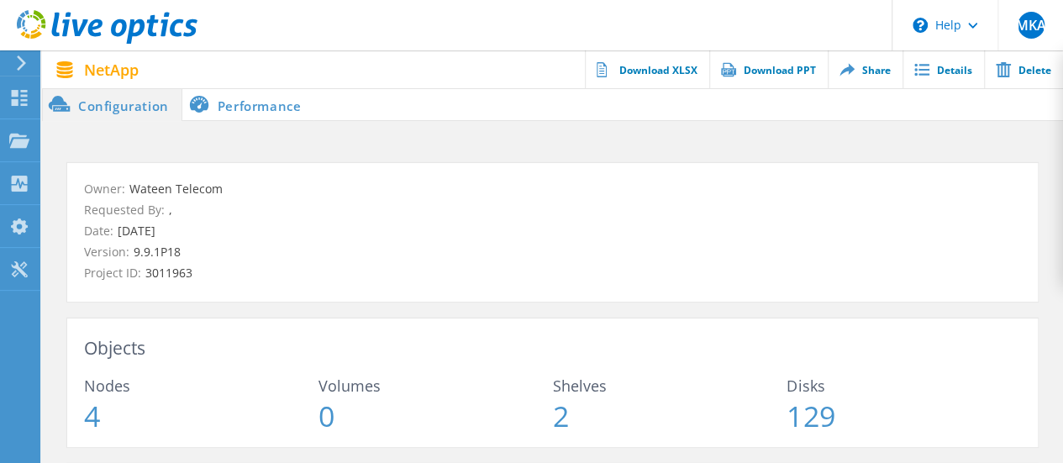
click at [261, 103] on li "Performance" at bounding box center [248, 104] width 132 height 34
